Goal: Task Accomplishment & Management: Complete application form

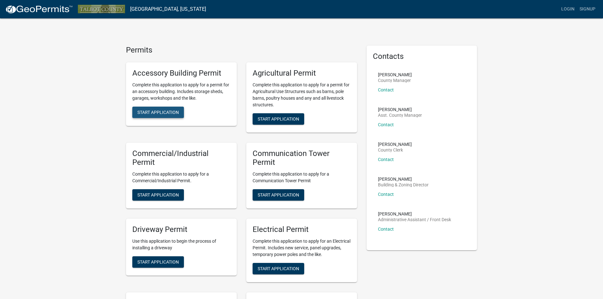
click at [153, 111] on span "Start Application" at bounding box center [157, 111] width 41 height 5
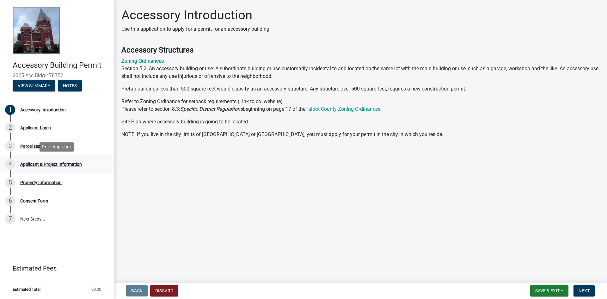
click at [41, 164] on div "Applicant & Project Information" at bounding box center [51, 164] width 62 height 4
click at [349, 108] on link "Talbot County Zoning Ordinances" at bounding box center [343, 109] width 75 height 6
click at [484, 142] on p "NOTE: If you live in the city limits of [GEOGRAPHIC_DATA] or [GEOGRAPHIC_DATA],…" at bounding box center [360, 138] width 478 height 15
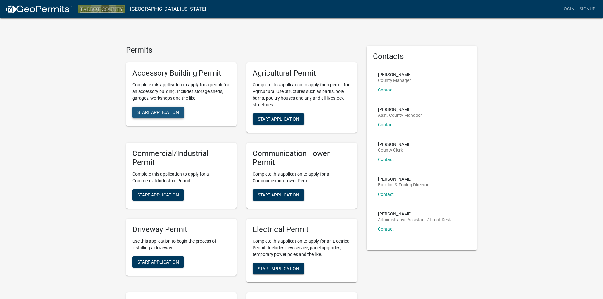
click at [159, 110] on span "Start Application" at bounding box center [157, 111] width 41 height 5
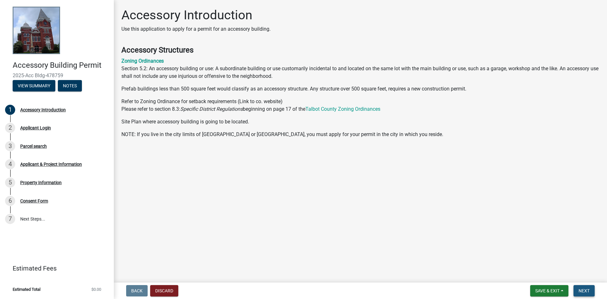
click at [587, 290] on span "Next" at bounding box center [584, 290] width 11 height 5
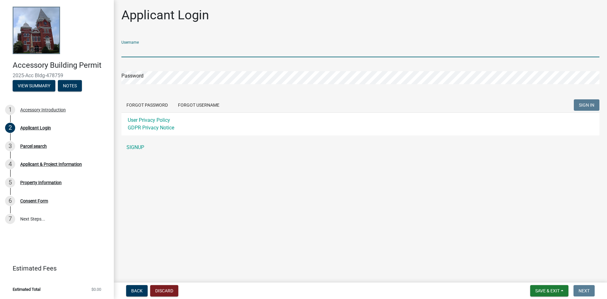
click at [167, 48] on input "Username" at bounding box center [360, 50] width 478 height 13
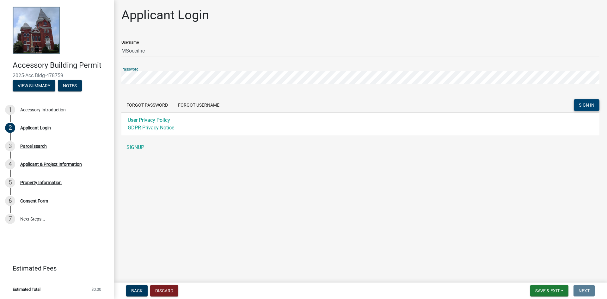
click at [583, 103] on span "SIGN IN" at bounding box center [587, 105] width 16 height 5
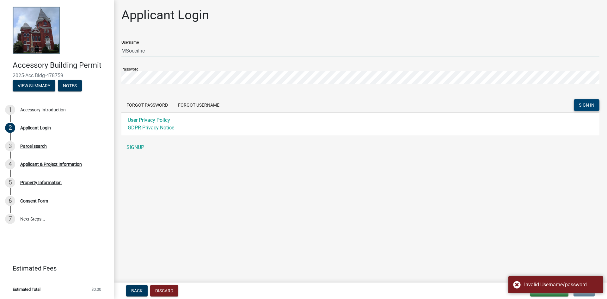
click at [179, 52] on input "MSocciInc" at bounding box center [360, 50] width 478 height 13
type input "MSocciInc."
drag, startPoint x: 314, startPoint y: 180, endPoint x: 319, endPoint y: 179, distance: 4.3
click at [314, 180] on main "Applicant Login Username MSocciInc. Password Forgot Password Forgot Username SI…" at bounding box center [361, 140] width 494 height 280
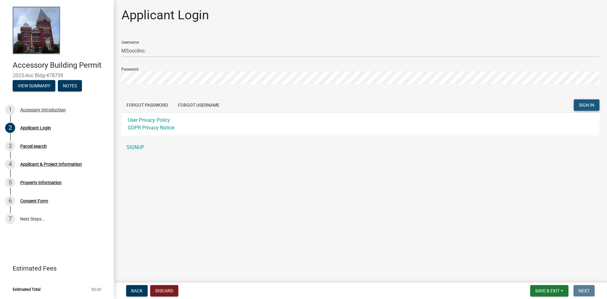
click at [583, 103] on span "SIGN IN" at bounding box center [587, 105] width 16 height 5
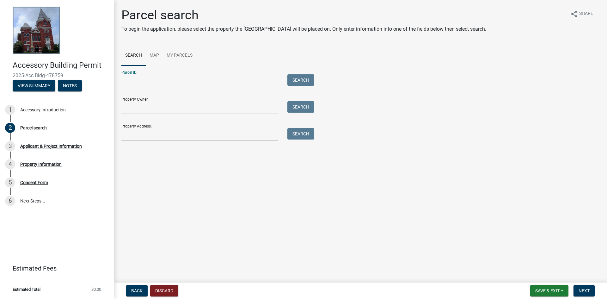
click at [154, 83] on input "Parcel ID:" at bounding box center [199, 80] width 157 height 13
paste input "007 04903"
type input "007 04903"
click at [297, 80] on button "Search" at bounding box center [301, 79] width 27 height 11
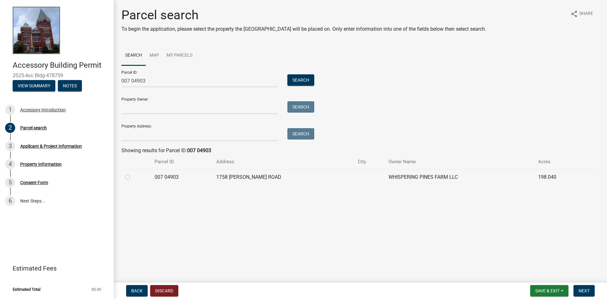
click at [133, 173] on label at bounding box center [133, 173] width 0 height 0
click at [133, 177] on 04903 "radio" at bounding box center [135, 175] width 4 height 4
radio 04903 "true"
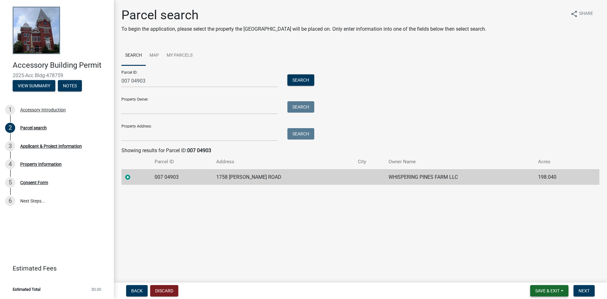
click at [545, 292] on span "Save & Exit" at bounding box center [548, 290] width 24 height 5
click at [438, 258] on main "Parcel search To begin the application, please select the property the [GEOGRAP…" at bounding box center [361, 140] width 494 height 280
click at [585, 287] on button "Next" at bounding box center [584, 290] width 21 height 11
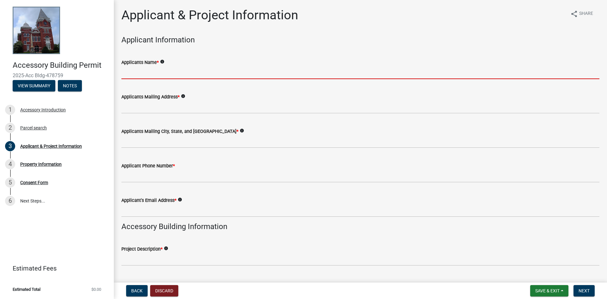
click at [188, 73] on input "Applicants Name *" at bounding box center [360, 72] width 478 height 13
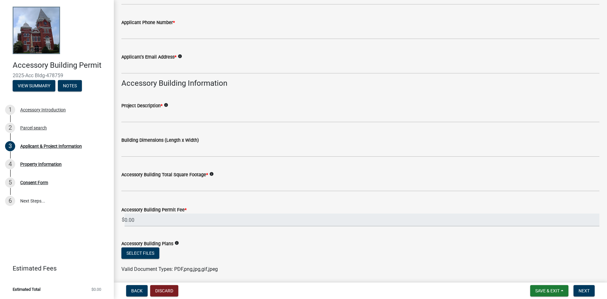
scroll to position [195, 0]
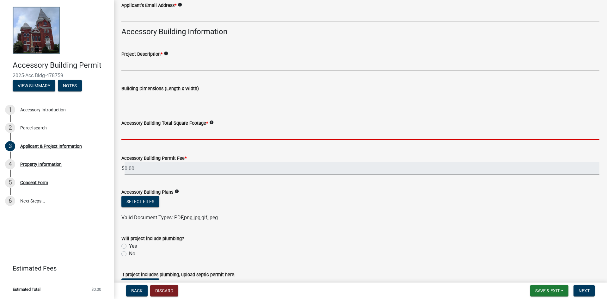
click at [190, 136] on input "text" at bounding box center [360, 133] width 478 height 13
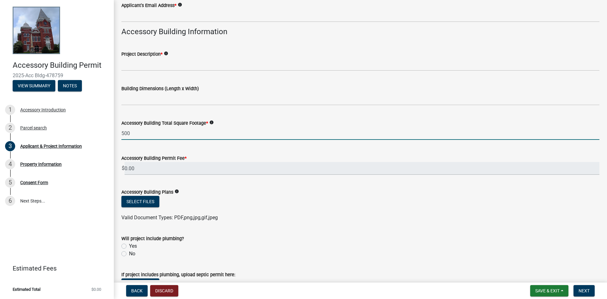
type input "500"
click at [222, 152] on div "Accessory Building Permit Fee * $ 0.00" at bounding box center [360, 160] width 478 height 29
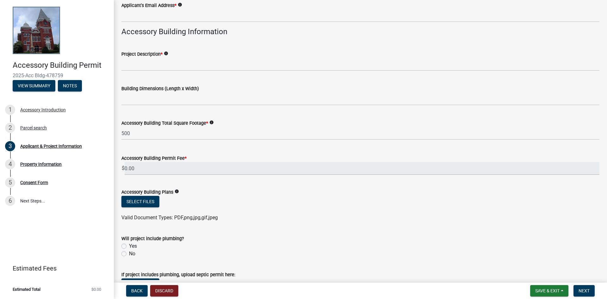
click at [234, 205] on div "Select files" at bounding box center [360, 202] width 478 height 13
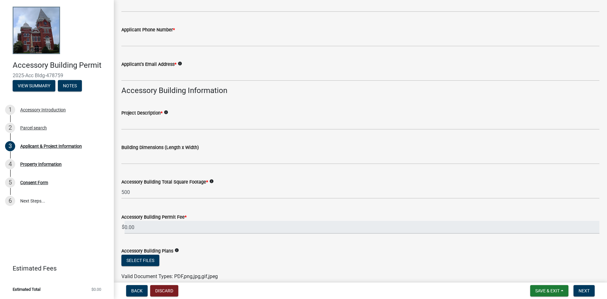
scroll to position [221, 0]
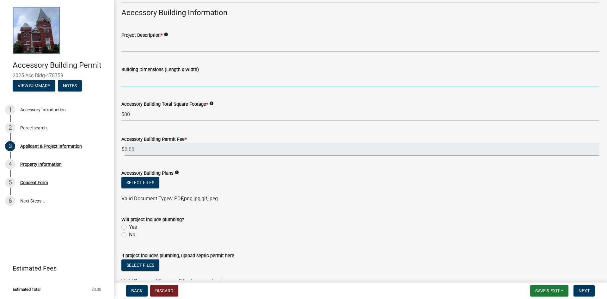
click at [159, 83] on input "Building Dimensions (Length x Width)" at bounding box center [360, 79] width 478 height 13
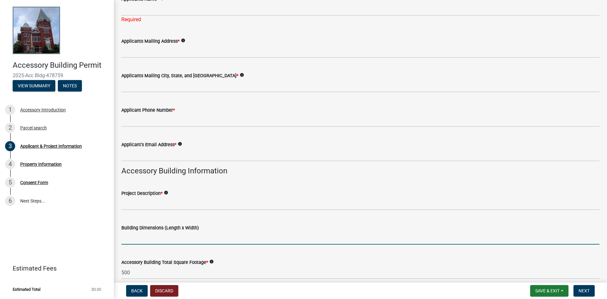
scroll to position [158, 0]
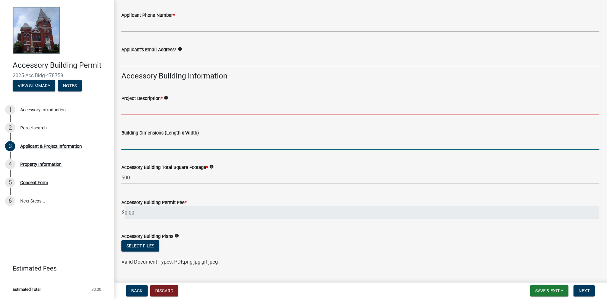
click at [154, 111] on input "Project Description *" at bounding box center [360, 108] width 478 height 13
click at [154, 142] on form "Building Dimensions (Length x Width)" at bounding box center [360, 139] width 478 height 21
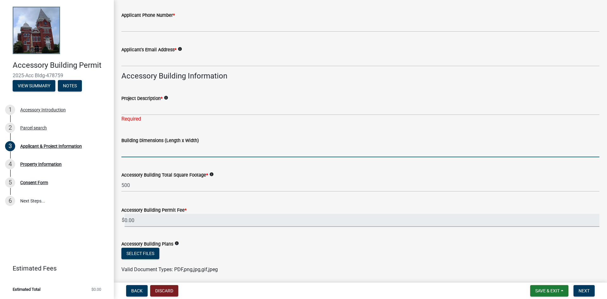
click at [156, 221] on input "0.00" at bounding box center [362, 220] width 475 height 13
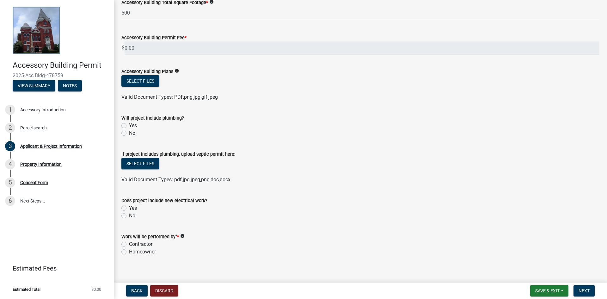
scroll to position [337, 0]
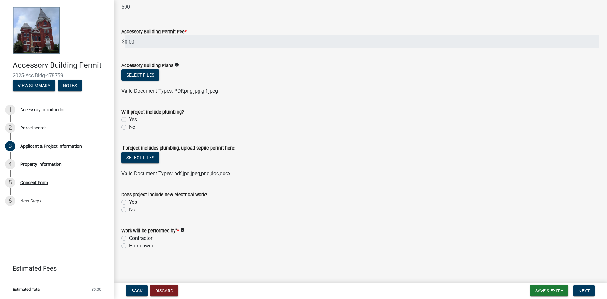
click at [129, 127] on label "No" at bounding box center [132, 127] width 6 height 8
click at [129, 127] on input "No" at bounding box center [131, 125] width 4 height 4
radio input "true"
click at [283, 140] on form "If project includes plumbing, upload septic permit here: Select files Valid Doc…" at bounding box center [360, 157] width 478 height 41
click at [129, 237] on label "Contractor" at bounding box center [140, 238] width 23 height 8
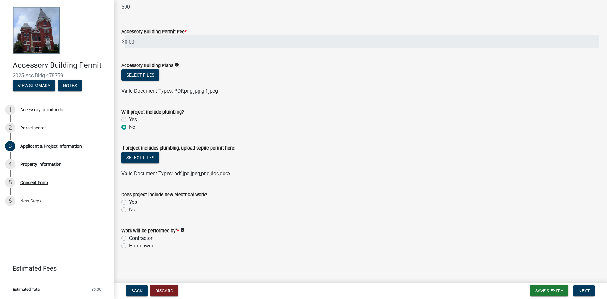
click at [129, 237] on input "Contractor" at bounding box center [131, 236] width 4 height 4
radio input "true"
click at [129, 201] on label "Yes" at bounding box center [133, 202] width 8 height 8
click at [129, 201] on input "Yes" at bounding box center [131, 200] width 4 height 4
radio input "true"
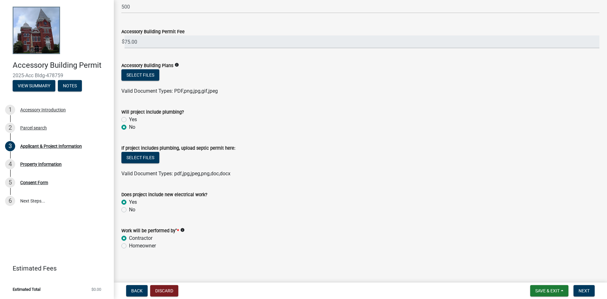
click at [129, 211] on label "No" at bounding box center [132, 210] width 6 height 8
click at [129, 210] on input "No" at bounding box center [131, 208] width 4 height 4
radio input "true"
click at [129, 201] on label "Yes" at bounding box center [133, 202] width 8 height 8
click at [129, 201] on input "Yes" at bounding box center [131, 200] width 4 height 4
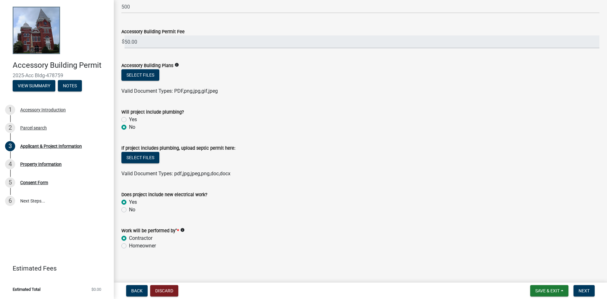
radio input "true"
click at [129, 247] on label "Homeowner" at bounding box center [142, 246] width 27 height 8
click at [129, 246] on input "Homeowner" at bounding box center [131, 244] width 4 height 4
radio input "true"
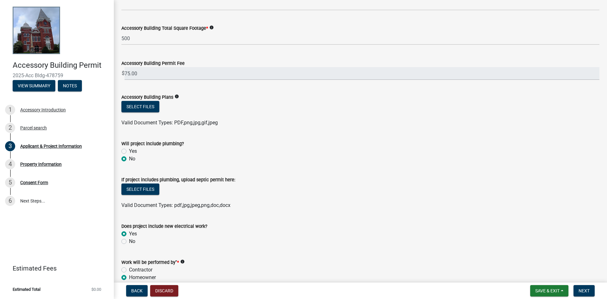
click at [129, 271] on label "Contractor" at bounding box center [140, 270] width 23 height 8
click at [129, 270] on input "Contractor" at bounding box center [131, 268] width 4 height 4
radio input "true"
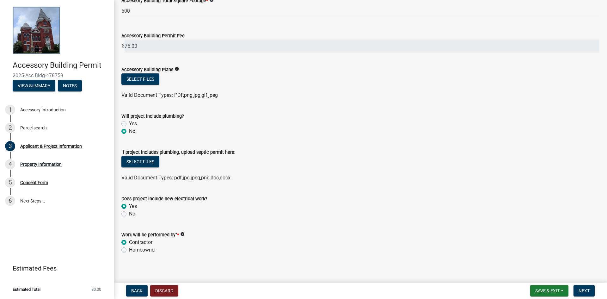
scroll to position [337, 0]
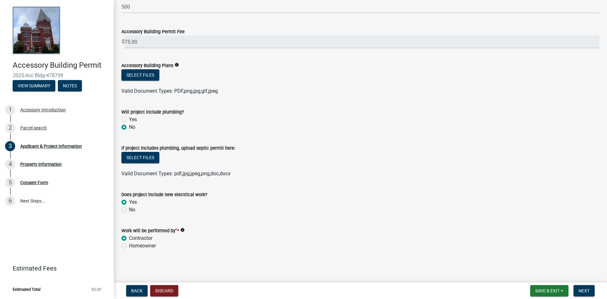
click at [129, 244] on label "Homeowner" at bounding box center [142, 246] width 27 height 8
click at [129, 244] on input "Homeowner" at bounding box center [131, 244] width 4 height 4
radio input "true"
click at [129, 237] on label "Contractor" at bounding box center [140, 238] width 23 height 8
click at [129, 237] on input "Contractor" at bounding box center [131, 236] width 4 height 4
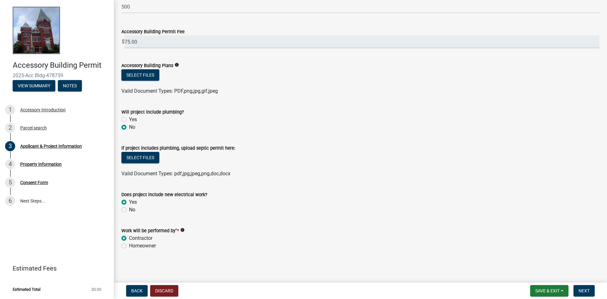
radio input "true"
click at [129, 208] on label "No" at bounding box center [132, 210] width 6 height 8
click at [129, 208] on input "No" at bounding box center [131, 208] width 4 height 4
radio input "true"
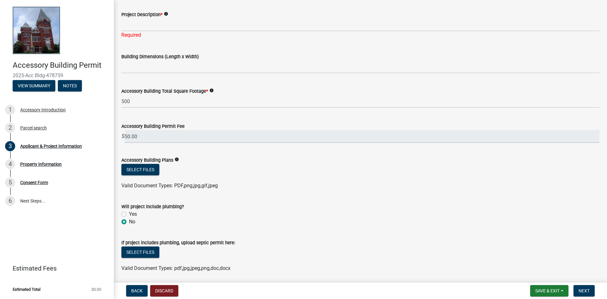
scroll to position [242, 0]
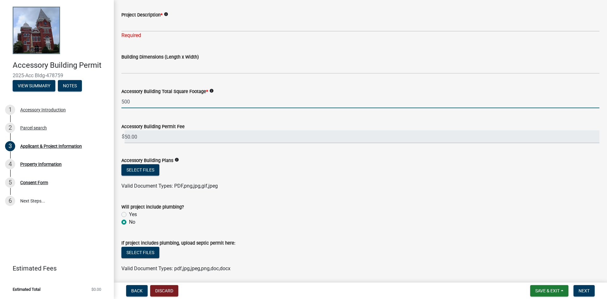
click at [136, 101] on input "500" at bounding box center [360, 101] width 478 height 13
type input "5"
click at [225, 118] on wm-data-entity-input-list "Applicant Information Applicants Name * info Required Applicants Mailing Addres…" at bounding box center [360, 72] width 478 height 557
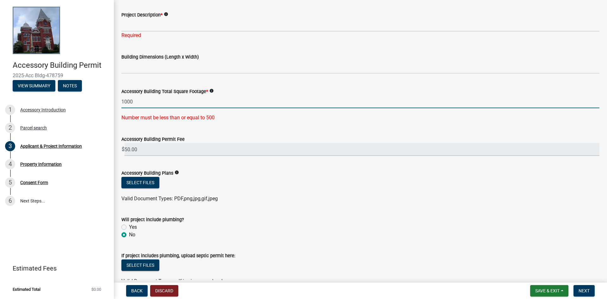
click at [154, 101] on input "1000" at bounding box center [360, 101] width 478 height 13
type input "1"
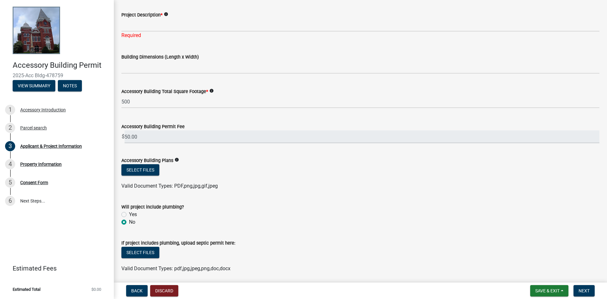
click at [204, 124] on wm-data-entity-input-list "Applicant Information Applicants Name * info Required Applicants Mailing Addres…" at bounding box center [360, 72] width 478 height 557
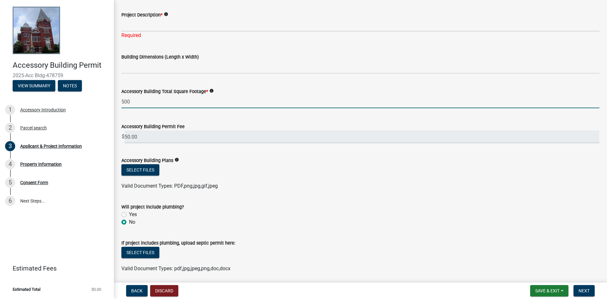
click at [133, 103] on input "500" at bounding box center [360, 101] width 478 height 13
type input "501"
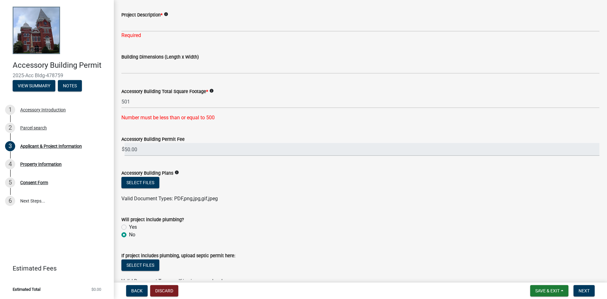
click at [267, 160] on wm-data-entity-input-list "Applicant Information Applicants Name * info Required Applicants Mailing Addres…" at bounding box center [360, 78] width 478 height 569
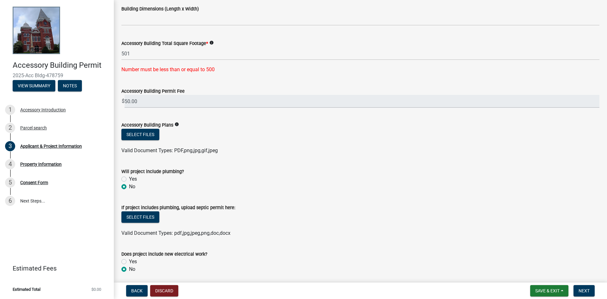
scroll to position [349, 0]
